Goal: Task Accomplishment & Management: Manage account settings

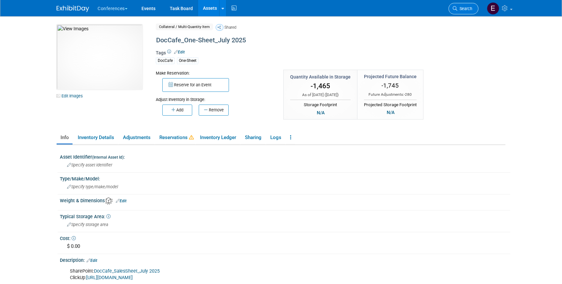
click at [472, 12] on link "Search" at bounding box center [463, 8] width 30 height 11
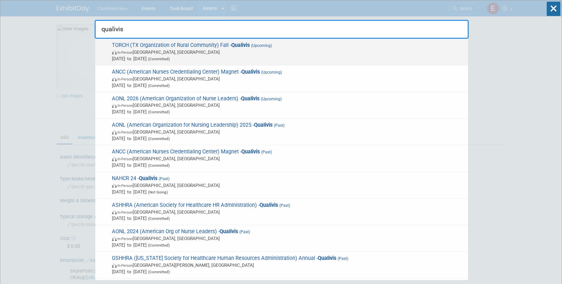
type input "qualivis"
click at [271, 52] on span "In-Person [GEOGRAPHIC_DATA], [GEOGRAPHIC_DATA]" at bounding box center [288, 52] width 353 height 7
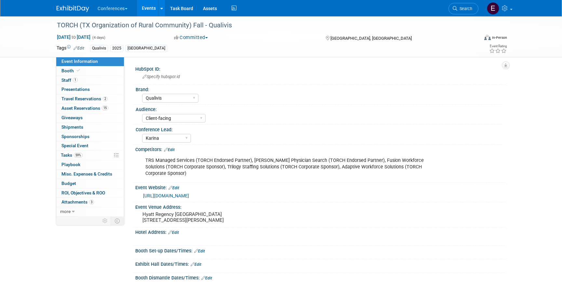
select select "Qualivis"
select select "Client-facing"
select select "Karina"
click at [73, 154] on span "Tasks 59%" at bounding box center [72, 154] width 22 height 5
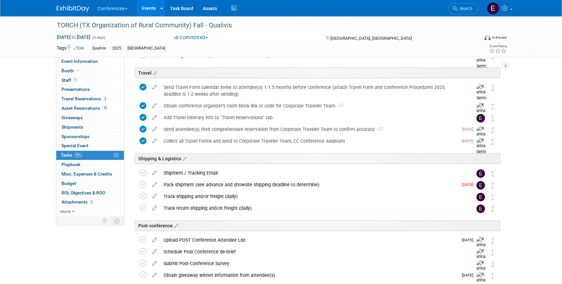
scroll to position [222, 0]
click at [178, 186] on div "Pack shipment (see advance and showsite shipping deadline to determine)" at bounding box center [309, 183] width 298 height 11
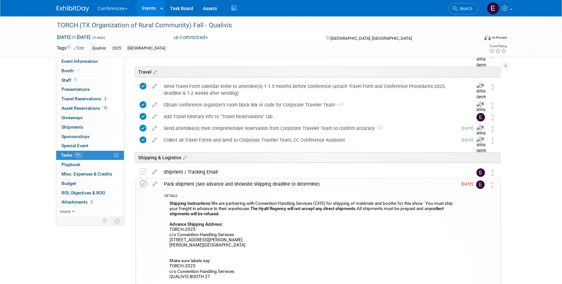
click at [142, 184] on icon at bounding box center [143, 183] width 7 height 7
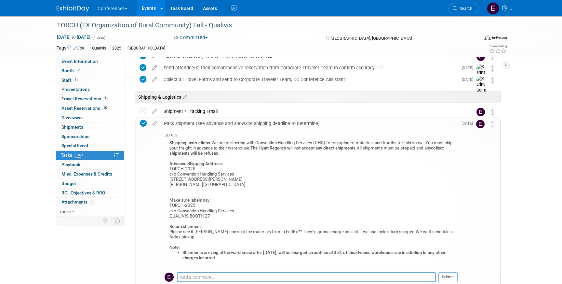
scroll to position [285, 0]
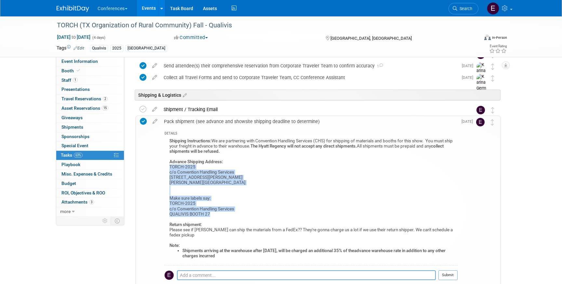
drag, startPoint x: 168, startPoint y: 166, endPoint x: 267, endPoint y: 215, distance: 109.9
click at [267, 215] on div "Shipping Instructions: We are partnering with Convention Handling Services (CHS…" at bounding box center [311, 201] width 293 height 128
copy div "TORCH-2025 c/o Convention Handling Services 100 E Schulz St Marion, TX 78124 Ma…"
click at [468, 11] on span "Search" at bounding box center [464, 8] width 15 height 5
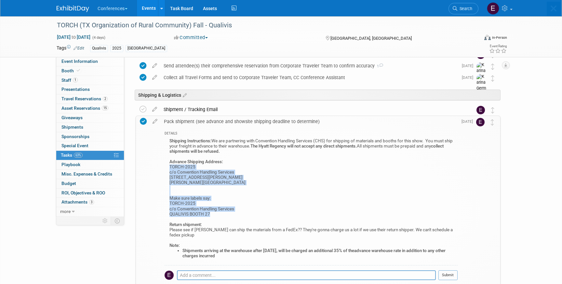
scroll to position [0, 0]
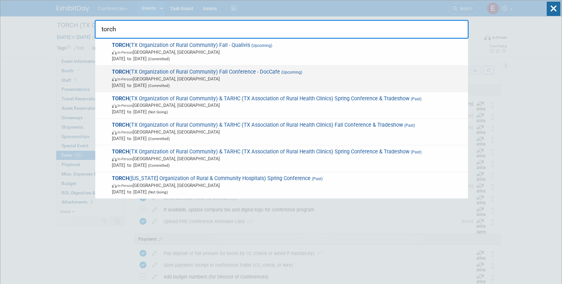
type input "torch"
click at [283, 84] on span "Sep 8, 2025 to Sep 11, 2025 (Committed)" at bounding box center [288, 85] width 353 height 7
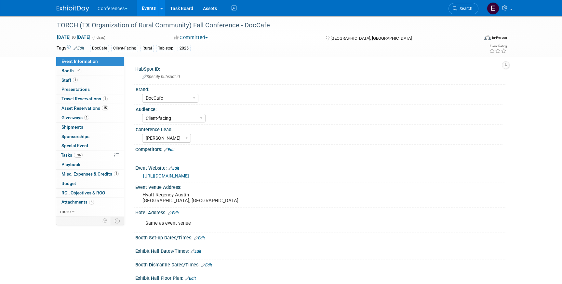
select select "DocCafe"
select select "Client-facing"
select select "Marygrace"
click at [72, 157] on span "Tasks 59%" at bounding box center [72, 154] width 22 height 5
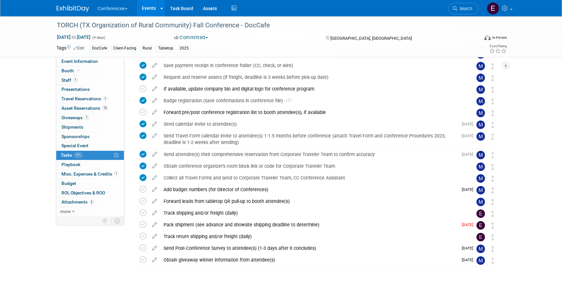
scroll to position [141, 0]
click at [212, 228] on div "Pack shipment (see advance and showsite shipping deadline to determine)" at bounding box center [309, 224] width 298 height 11
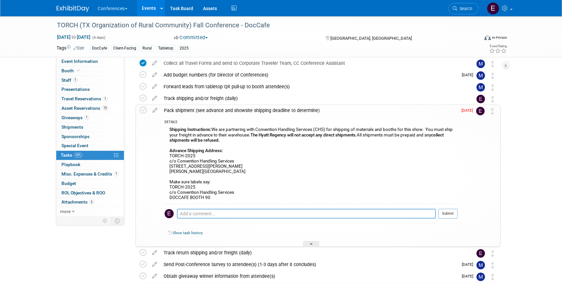
scroll to position [259, 0]
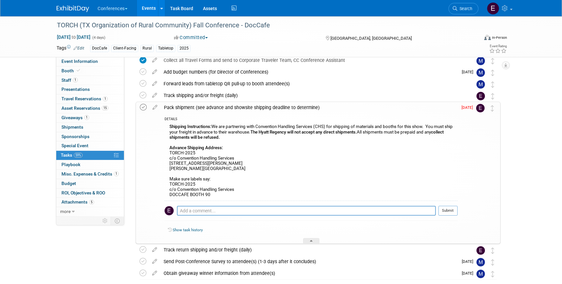
click at [143, 106] on icon at bounding box center [143, 107] width 7 height 7
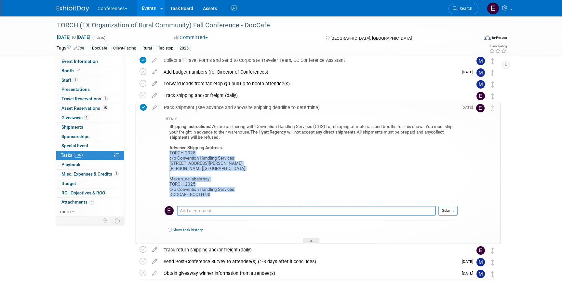
drag, startPoint x: 169, startPoint y: 151, endPoint x: 240, endPoint y: 194, distance: 83.4
click at [240, 194] on div "Shipping Instructions: We are partnering with Convention Handling Services (CHS…" at bounding box center [311, 161] width 293 height 78
copy div "TORCH-2025 c/o Convention Handling Services 100 E Schulz St Marion, TX 78124 Ma…"
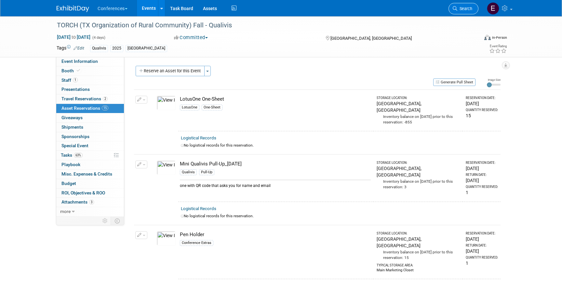
click at [465, 12] on link "Search" at bounding box center [463, 8] width 30 height 11
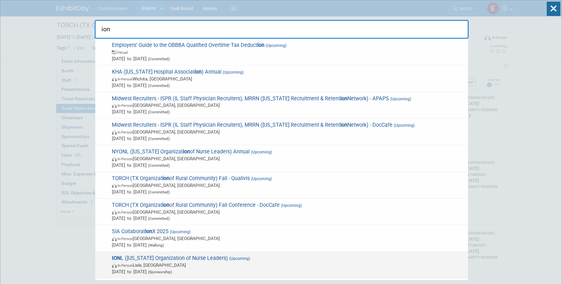
type input "ion"
click at [173, 253] on div "ION L (Illinois Organization of Nurse Leaders) (Upcoming) In-Person Lisle, IL S…" at bounding box center [281, 264] width 373 height 27
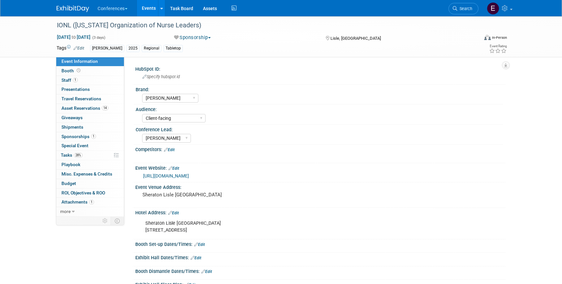
select select "[PERSON_NAME]"
select select "Client-facing"
select select "[PERSON_NAME]"
click at [91, 157] on link "28% Tasks 28%" at bounding box center [90, 155] width 68 height 9
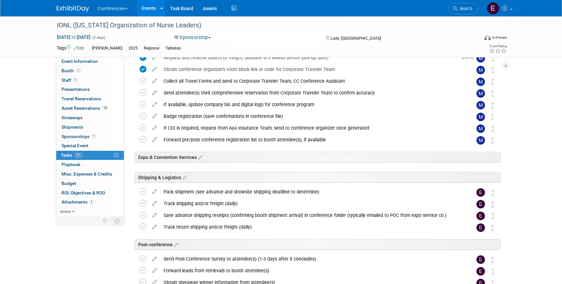
scroll to position [215, 0]
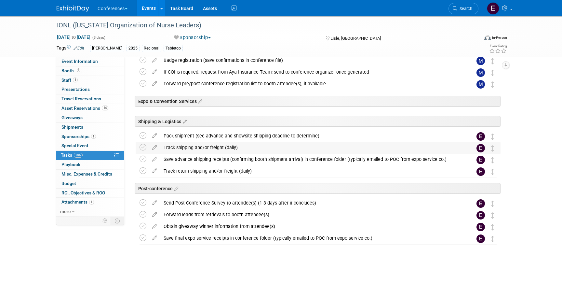
click at [309, 142] on div "Track shipping and/or freight (daily)" at bounding box center [311, 147] width 303 height 11
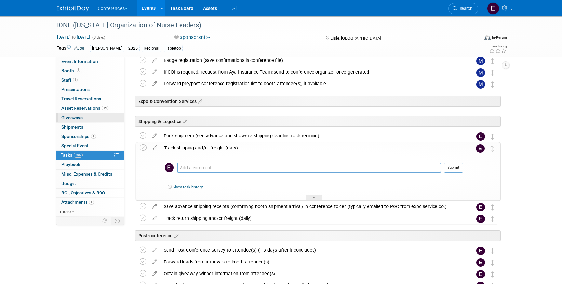
click at [90, 113] on link "0 Giveaways 0" at bounding box center [90, 117] width 68 height 9
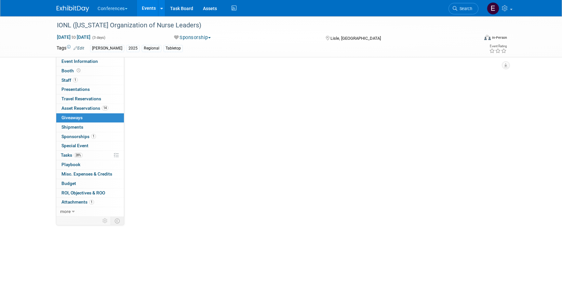
scroll to position [0, 0]
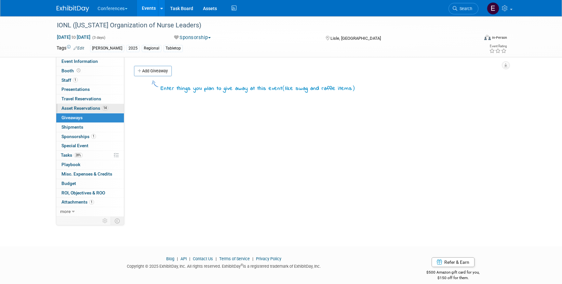
click at [90, 111] on link "14 Asset Reservations 14" at bounding box center [90, 108] width 68 height 9
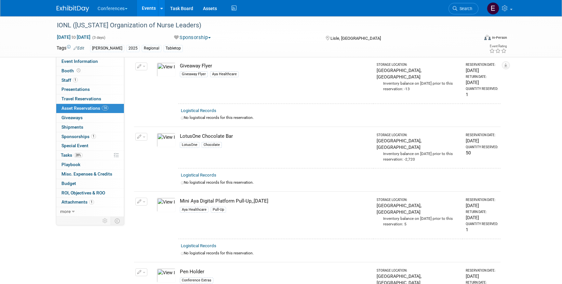
scroll to position [787, 0]
